Goal: Information Seeking & Learning: Learn about a topic

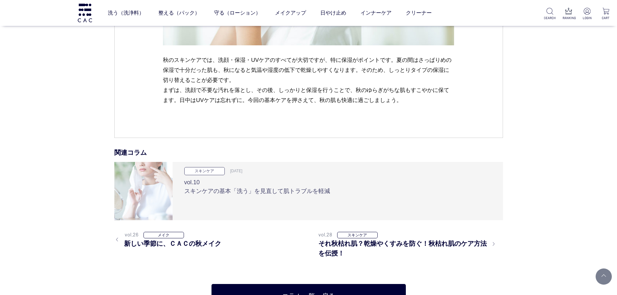
scroll to position [2720, 0]
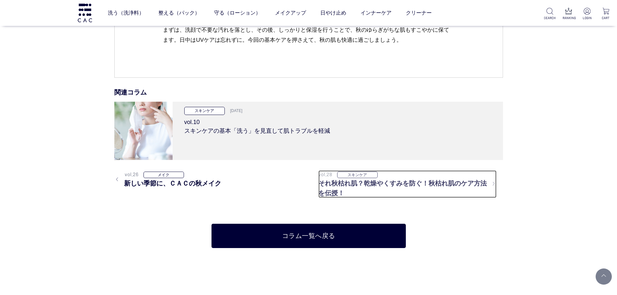
click at [331, 184] on h3 "それ秋枯れ肌？乾燥やくすみを防ぐ！秋枯れ肌のケア方法を伝授！" at bounding box center [407, 187] width 178 height 19
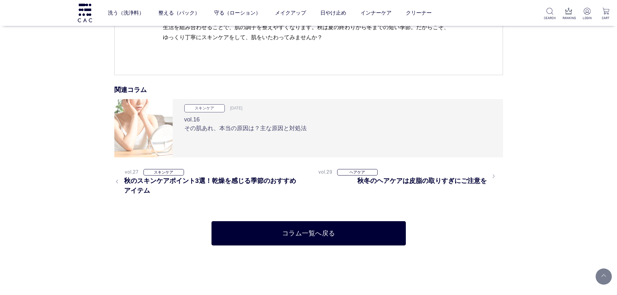
scroll to position [2623, 0]
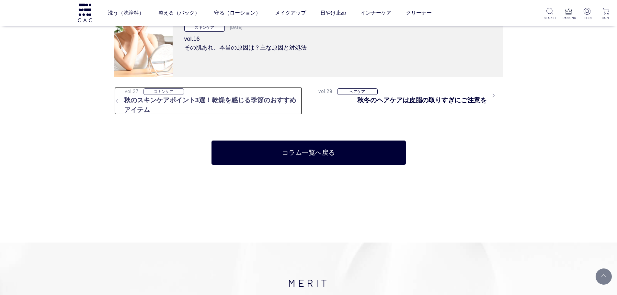
click at [216, 100] on h3 "秋のスキンケアポイント3選！乾燥を感じる季節のおすすめアイテム" at bounding box center [208, 104] width 188 height 19
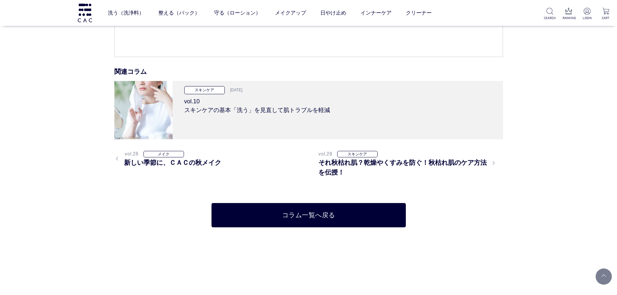
scroll to position [2753, 0]
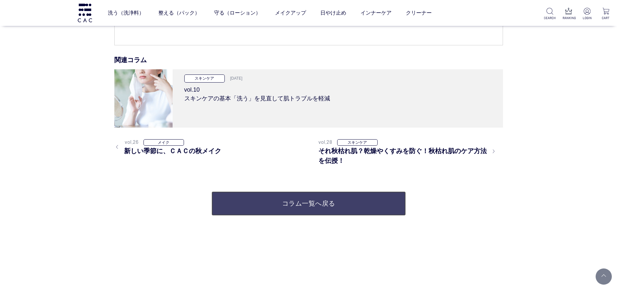
click at [350, 210] on link "コラム一覧へ戻る" at bounding box center [308, 203] width 194 height 24
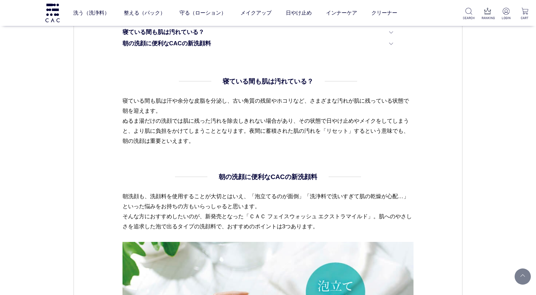
scroll to position [453, 0]
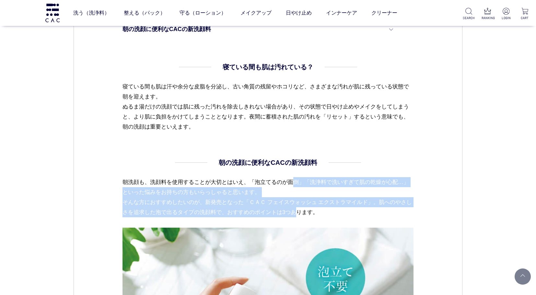
drag, startPoint x: 211, startPoint y: 185, endPoint x: 215, endPoint y: 213, distance: 28.4
click at [215, 213] on p "朝洗顔も、洗顔料を使用することが大切とはいえ、「泡立てるのが面倒」「洗浄料で洗いすぎて肌の乾燥が心配…」といった悩みをお持ちの方もいらっしゃると思います。 そ…" at bounding box center [267, 202] width 291 height 51
drag, startPoint x: 215, startPoint y: 218, endPoint x: 214, endPoint y: 185, distance: 32.7
click at [214, 185] on p "朝洗顔も、洗顔料を使用することが大切とはいえ、「泡立てるのが面倒」「洗浄料で洗いすぎて肌の乾燥が心配…」といった悩みをお持ちの方もいらっしゃると思います。 そ…" at bounding box center [267, 202] width 291 height 51
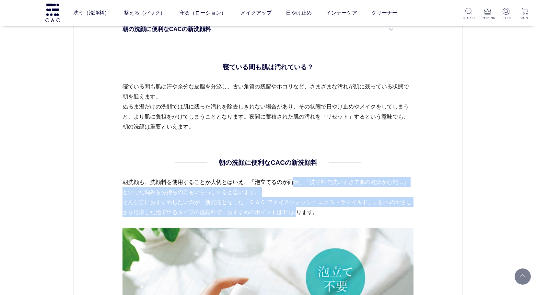
click at [213, 185] on p "朝洗顔も、洗顔料を使用することが大切とはいえ、「泡立てるのが面倒」「洗浄料で洗いすぎて肌の乾燥が心配…」といった悩みをお持ちの方もいらっしゃると思います。 そ…" at bounding box center [267, 202] width 291 height 51
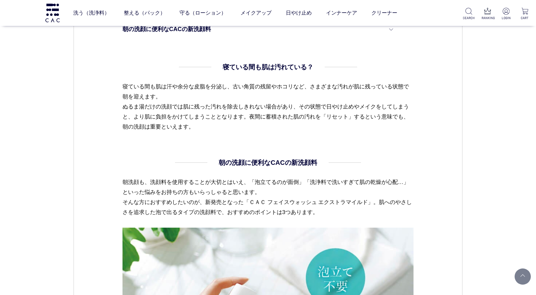
click at [201, 184] on p "朝洗顔も、洗顔料を使用することが大切とはいえ、「泡立てるのが面倒」「洗浄料で洗いすぎて肌の乾燥が心配…」といった悩みをお持ちの方もいらっしゃると思います。 そ…" at bounding box center [267, 202] width 291 height 51
drag, startPoint x: 185, startPoint y: 177, endPoint x: 205, endPoint y: 197, distance: 28.4
click at [205, 197] on p "朝洗顔も、洗顔料を使用することが大切とはいえ、「泡立てるのが面倒」「洗浄料で洗いすぎて肌の乾燥が心配…」といった悩みをお持ちの方もいらっしゃると思います。 そ…" at bounding box center [267, 202] width 291 height 51
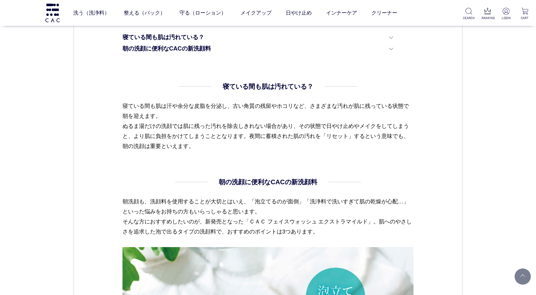
scroll to position [389, 0]
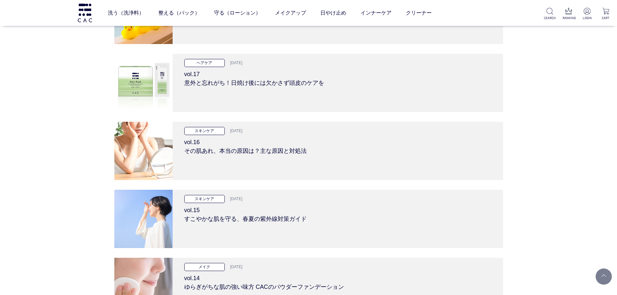
scroll to position [2429, 0]
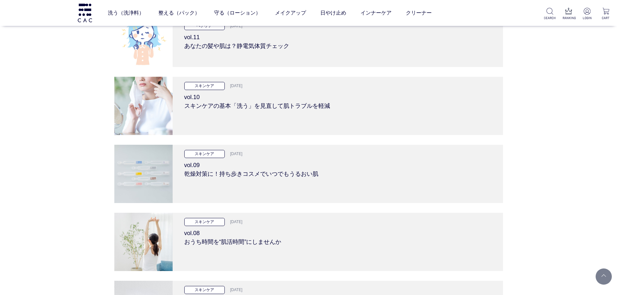
scroll to position [2979, 0]
